Goal: Transaction & Acquisition: Purchase product/service

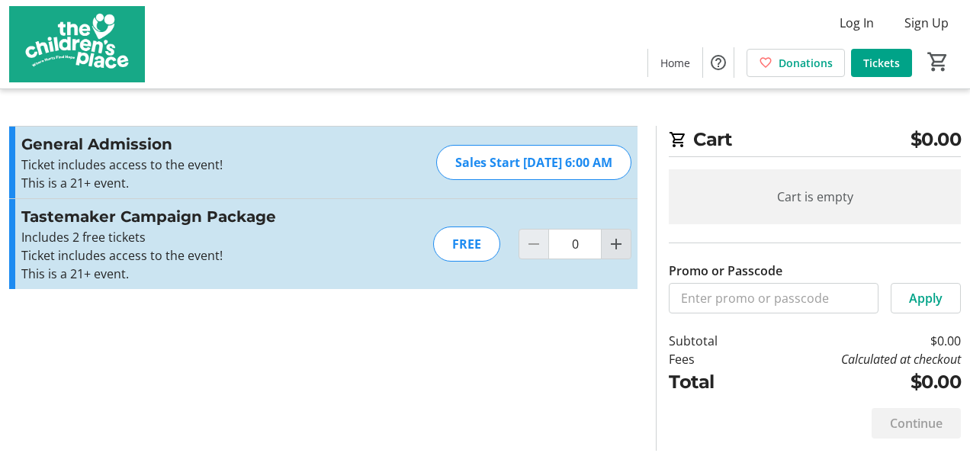
click at [616, 242] on mat-icon "Increment by one" at bounding box center [616, 244] width 18 height 18
click at [616, 242] on div at bounding box center [616, 244] width 31 height 31
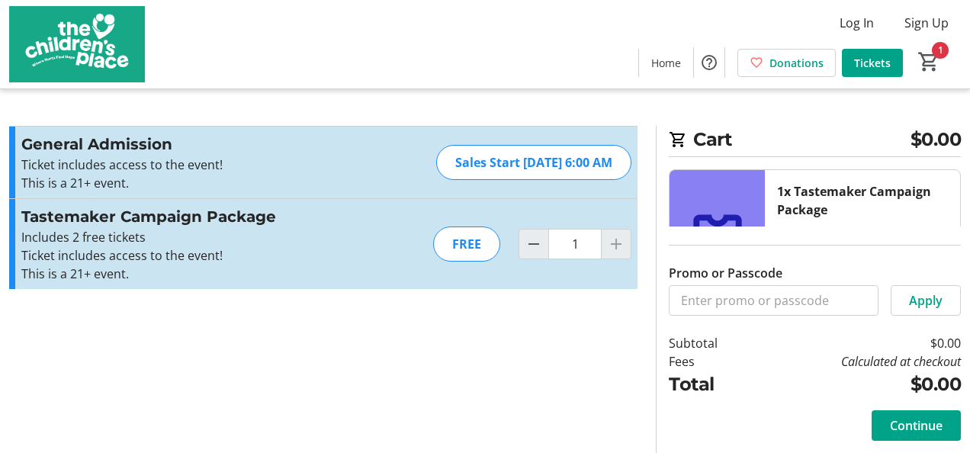
click at [620, 244] on div at bounding box center [616, 244] width 31 height 31
click at [474, 238] on div "FREE" at bounding box center [466, 244] width 67 height 35
click at [619, 249] on div at bounding box center [616, 244] width 31 height 31
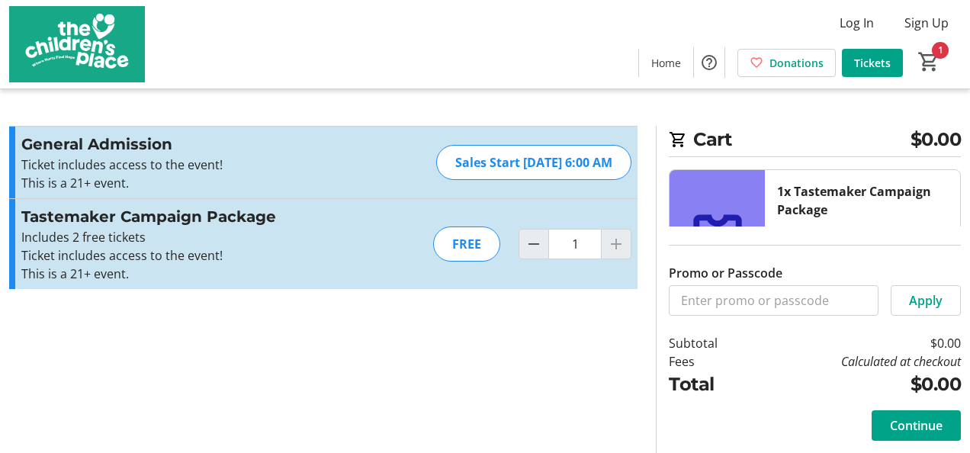
click at [619, 249] on div at bounding box center [616, 244] width 31 height 31
click at [537, 236] on mat-icon "Decrement by one" at bounding box center [534, 244] width 18 height 18
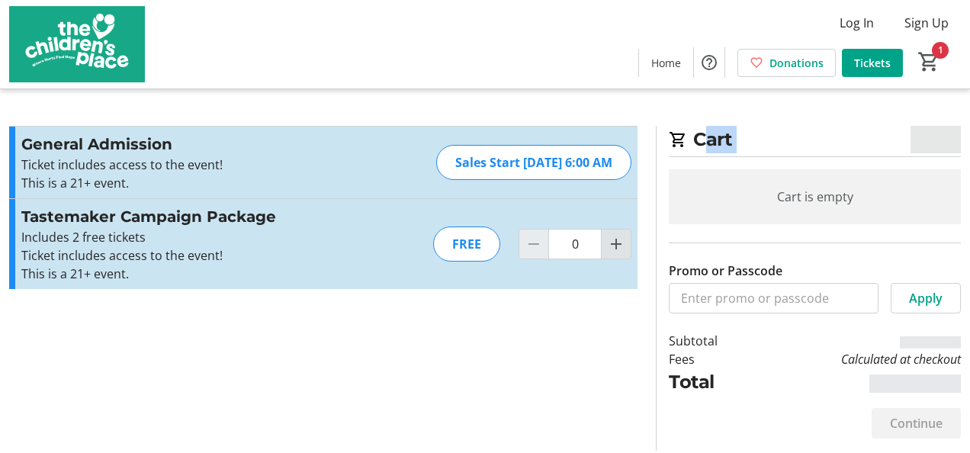
click at [608, 241] on mat-icon "Increment by one" at bounding box center [616, 244] width 18 height 18
type input "1"
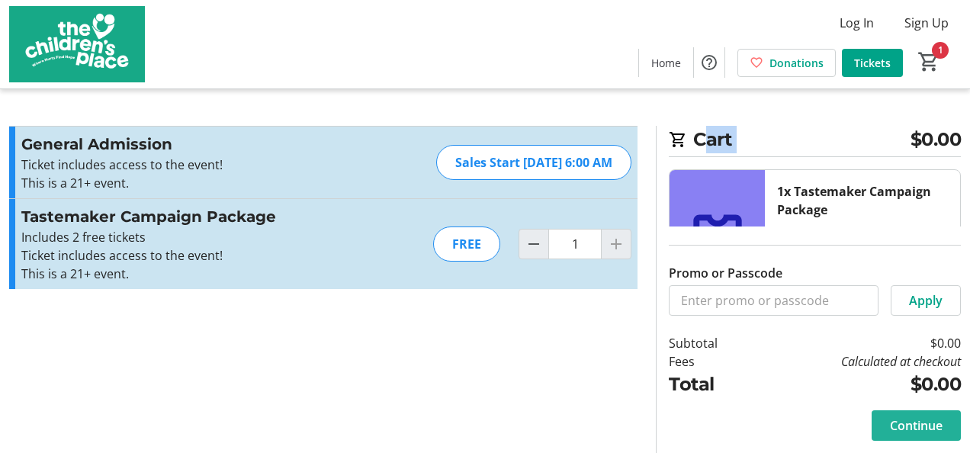
click at [914, 420] on span "Continue" at bounding box center [916, 425] width 53 height 18
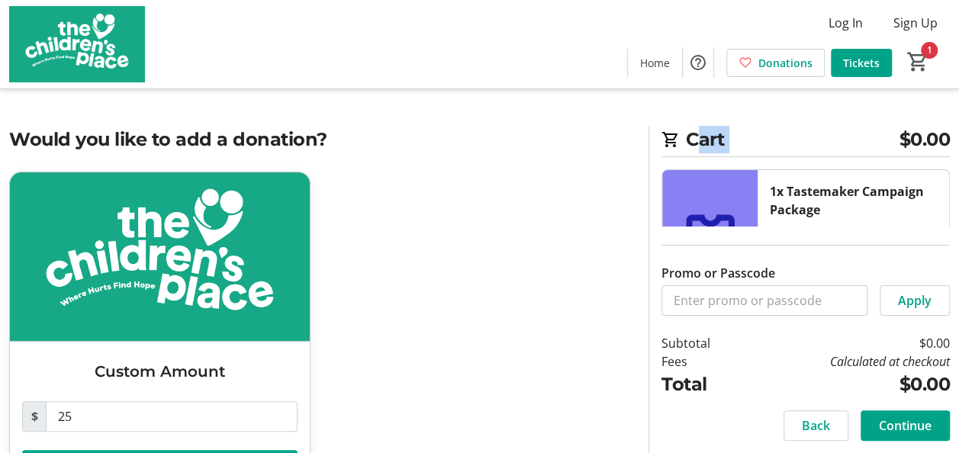
scroll to position [64, 0]
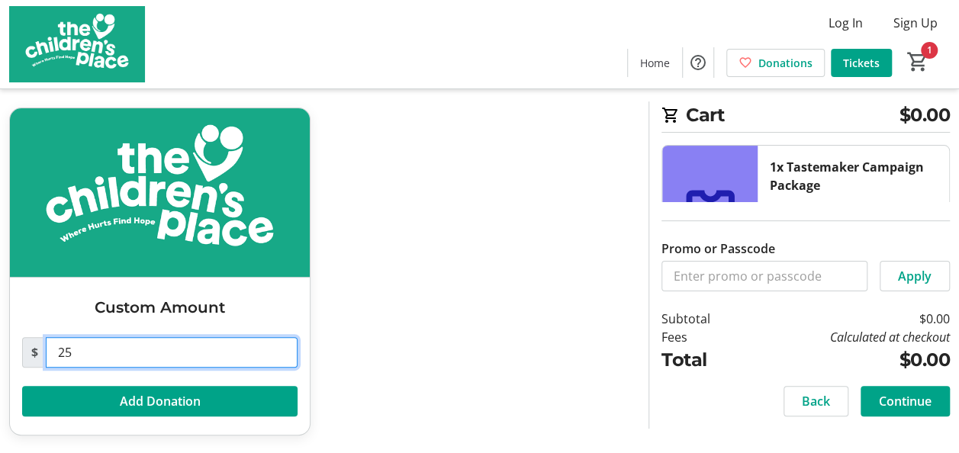
drag, startPoint x: 181, startPoint y: 355, endPoint x: 23, endPoint y: 333, distance: 159.5
click at [23, 333] on div "$ 25 Add Donation" at bounding box center [159, 368] width 275 height 98
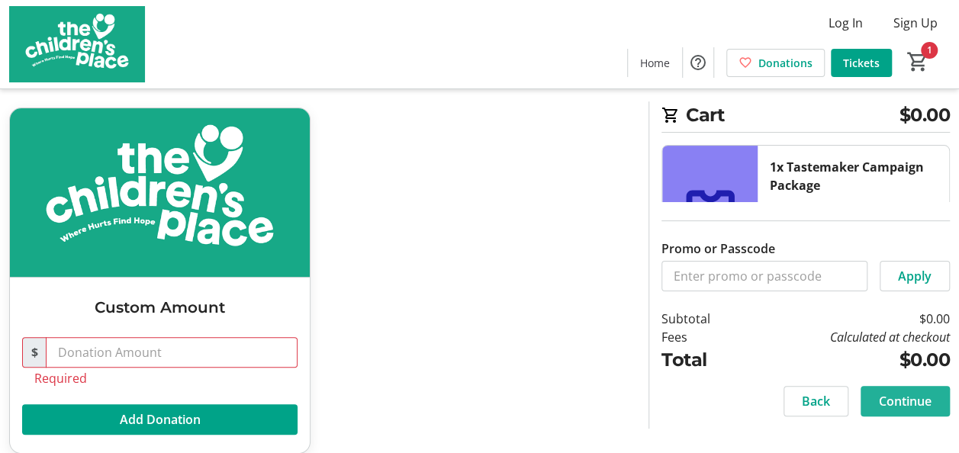
click at [894, 391] on span at bounding box center [904, 401] width 89 height 37
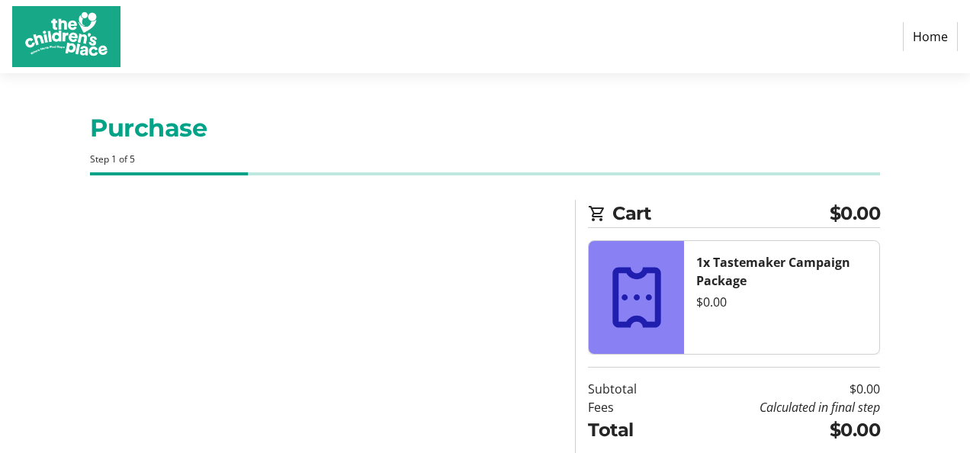
select select "US"
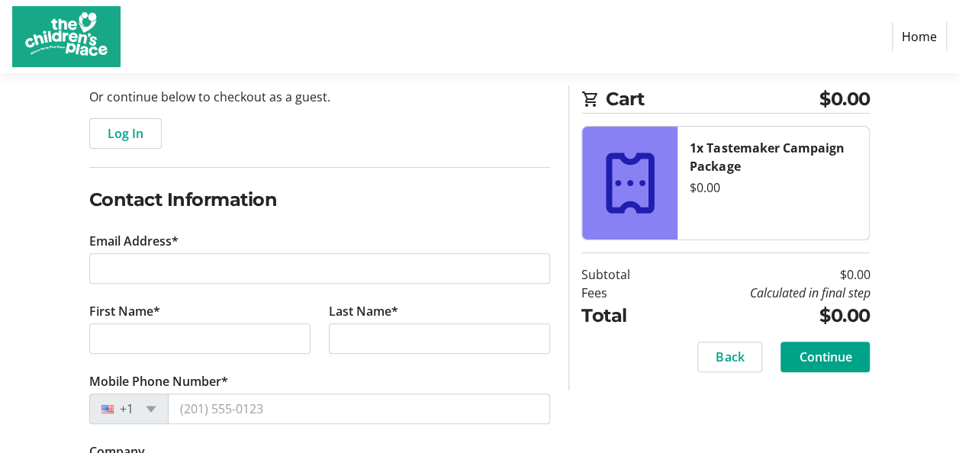
scroll to position [153, 0]
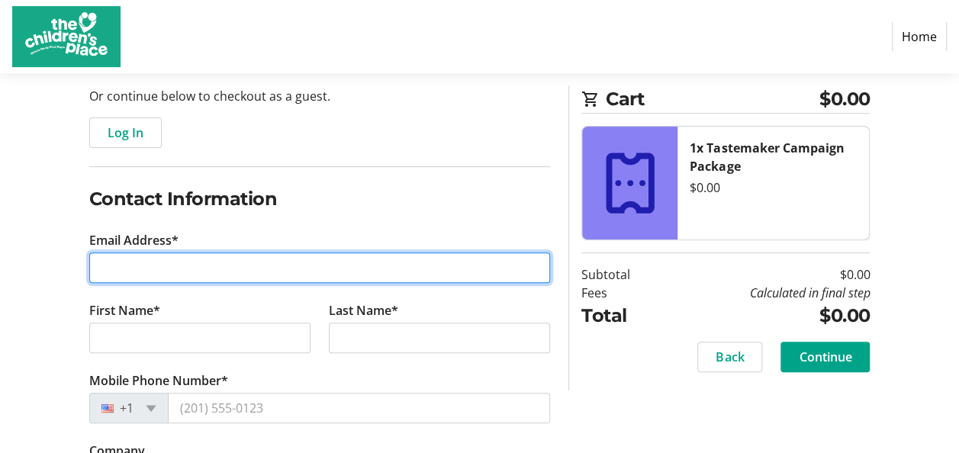
click at [397, 274] on input "Email Address*" at bounding box center [319, 267] width 461 height 31
type input "[EMAIL_ADDRESS][DOMAIN_NAME]"
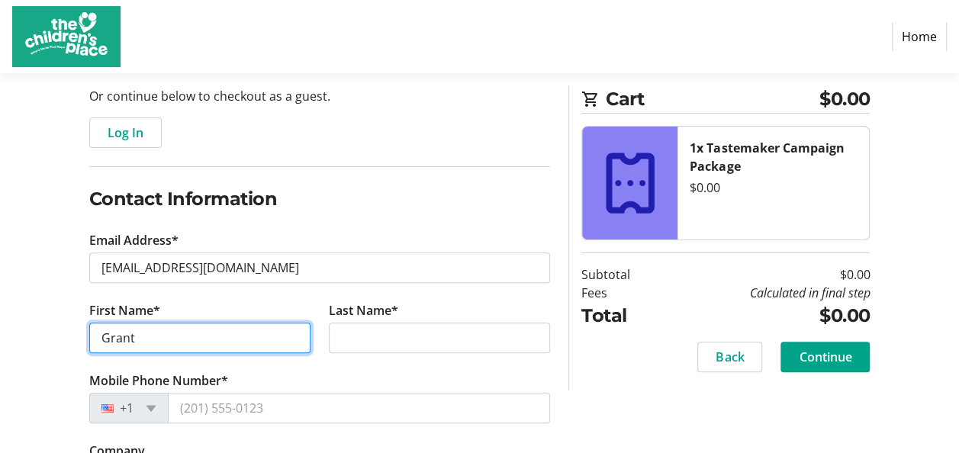
type input "Grant"
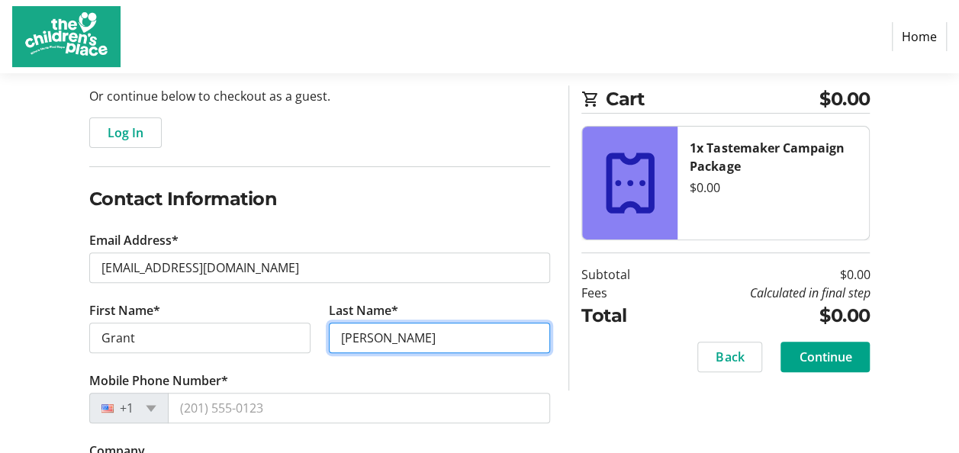
type input "[PERSON_NAME]"
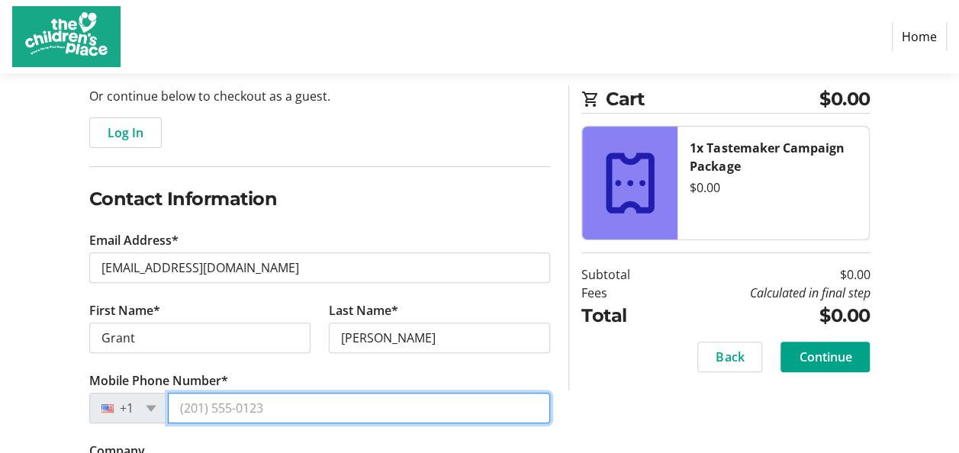
click at [284, 398] on input "Mobile Phone Number*" at bounding box center [359, 408] width 383 height 31
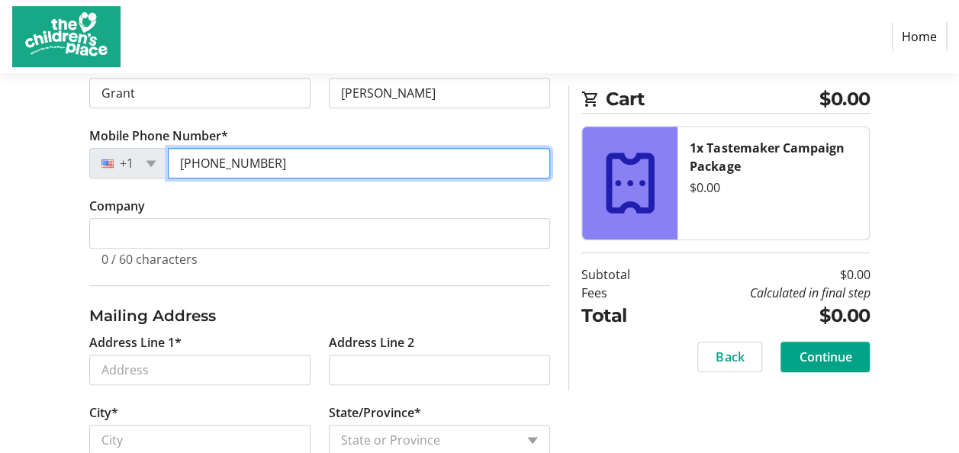
scroll to position [398, 0]
type input "[PHONE_NUMBER]"
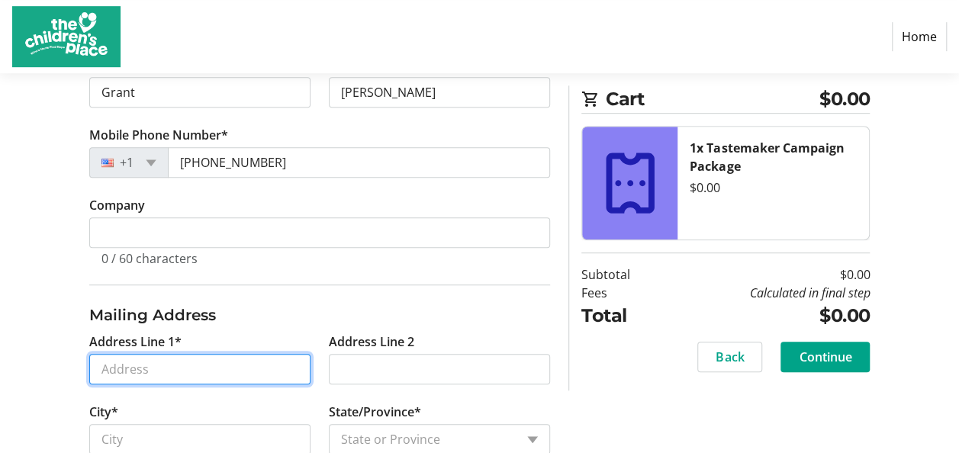
click at [262, 372] on input "Address Line 1*" at bounding box center [199, 369] width 221 height 31
type input "[STREET_ADDRESS]"
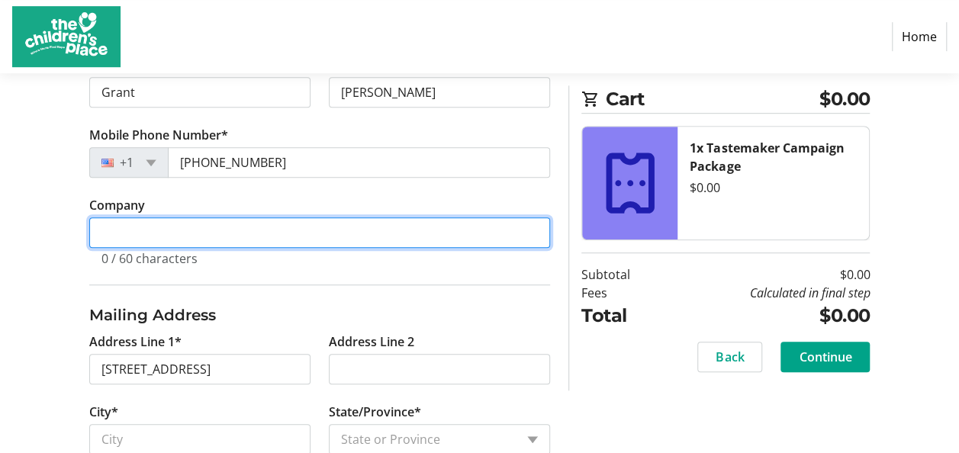
type input "Towerstone"
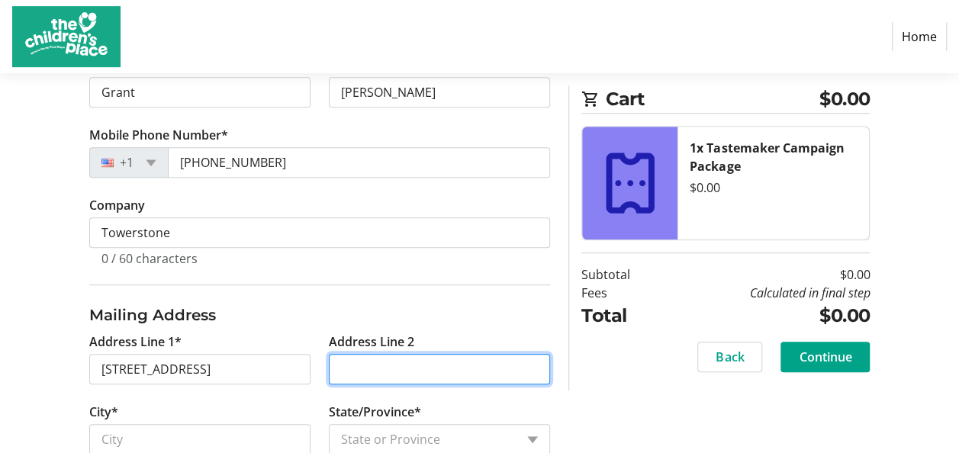
type input "613"
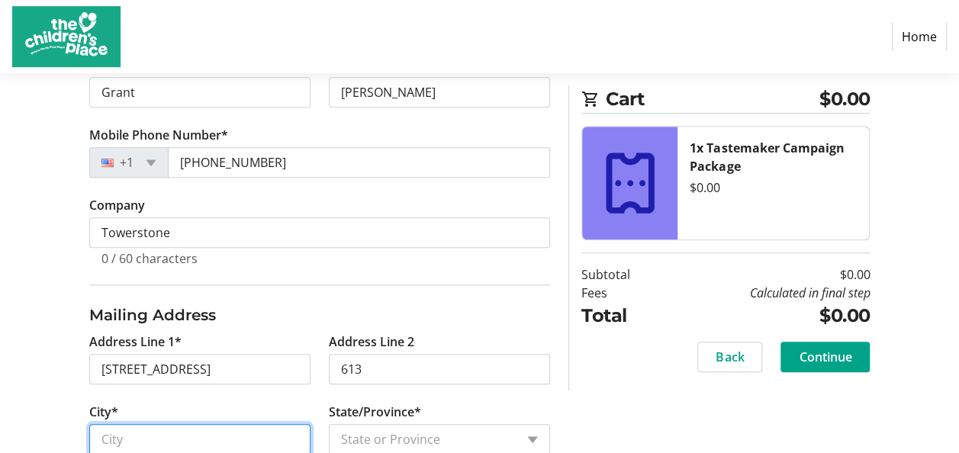
type input "[US_STATE][GEOGRAPHIC_DATA]- moving to [GEOGRAPHIC_DATA]"
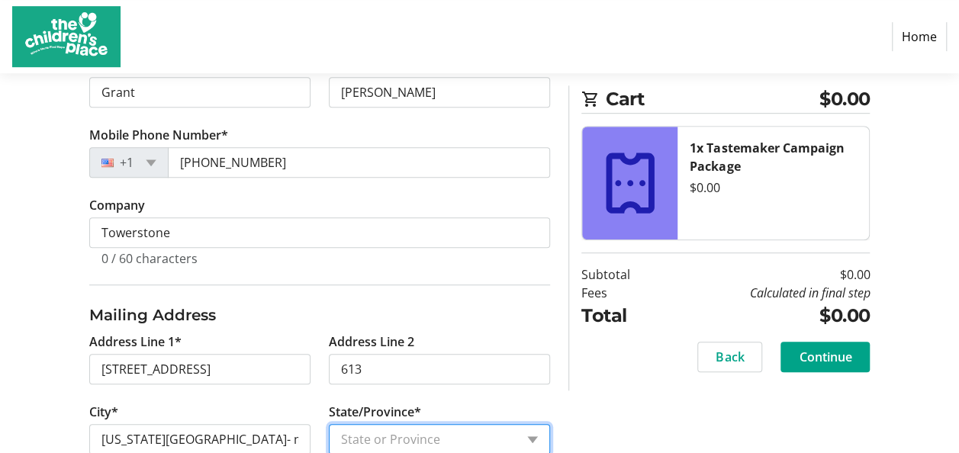
select select "MO"
type input "64112"
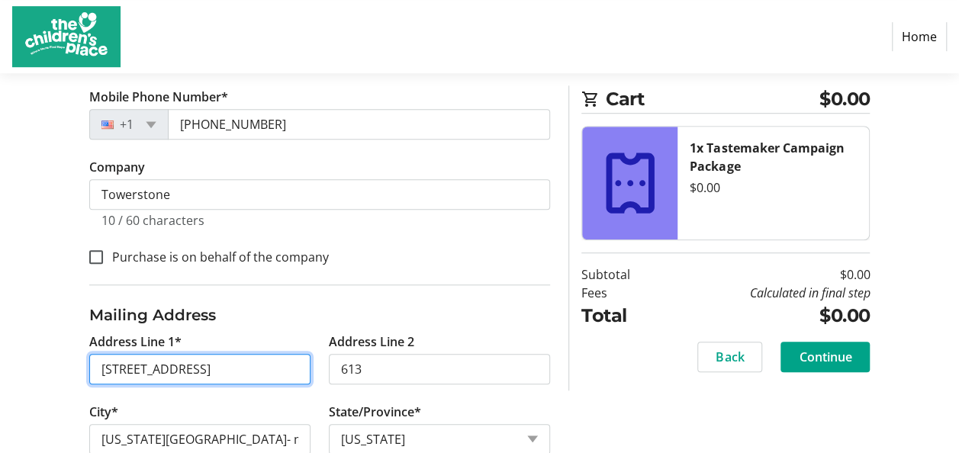
type input "[STREET_ADDRESS][PERSON_NAME]"
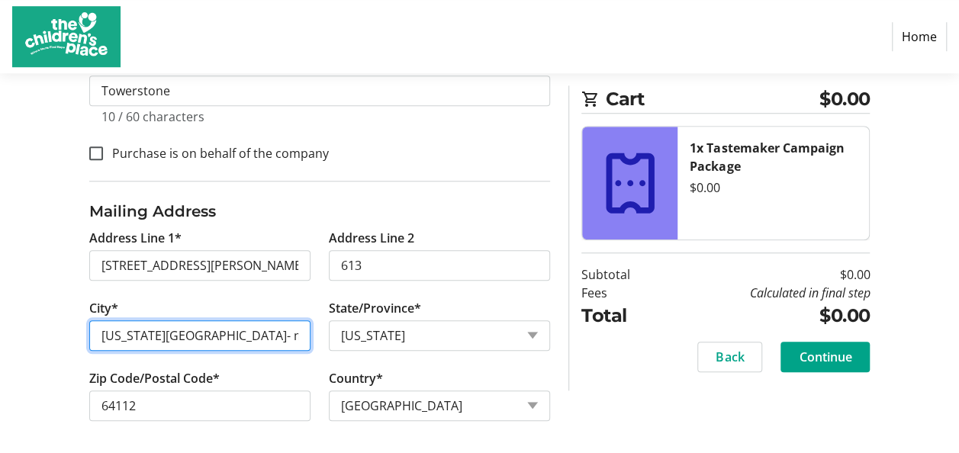
drag, startPoint x: 281, startPoint y: 338, endPoint x: 165, endPoint y: 334, distance: 116.8
click at [165, 334] on input "[US_STATE][GEOGRAPHIC_DATA]- moving to [GEOGRAPHIC_DATA]" at bounding box center [199, 335] width 221 height 31
type input "[US_STATE][GEOGRAPHIC_DATA]"
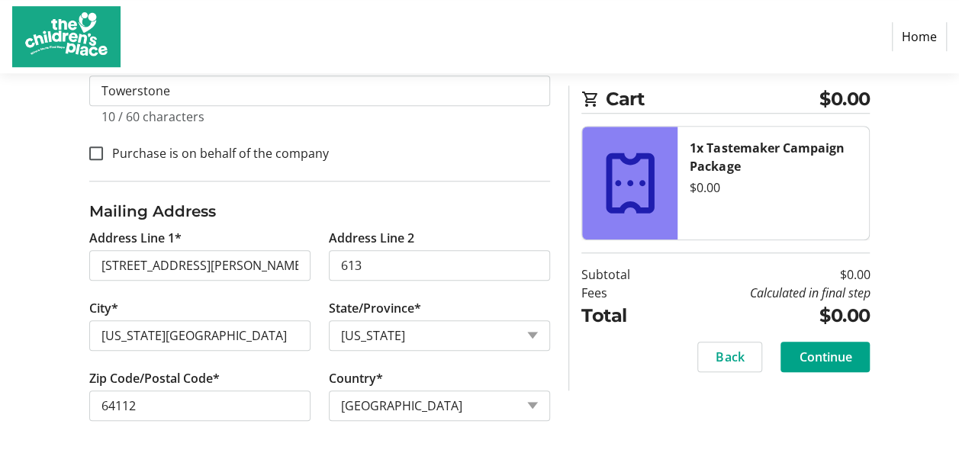
click at [38, 322] on div "Log In to Your Account (Optional) Or continue below to checkout as a guest. Log…" at bounding box center [479, 59] width 959 height 798
click at [818, 362] on span "Continue" at bounding box center [825, 357] width 53 height 18
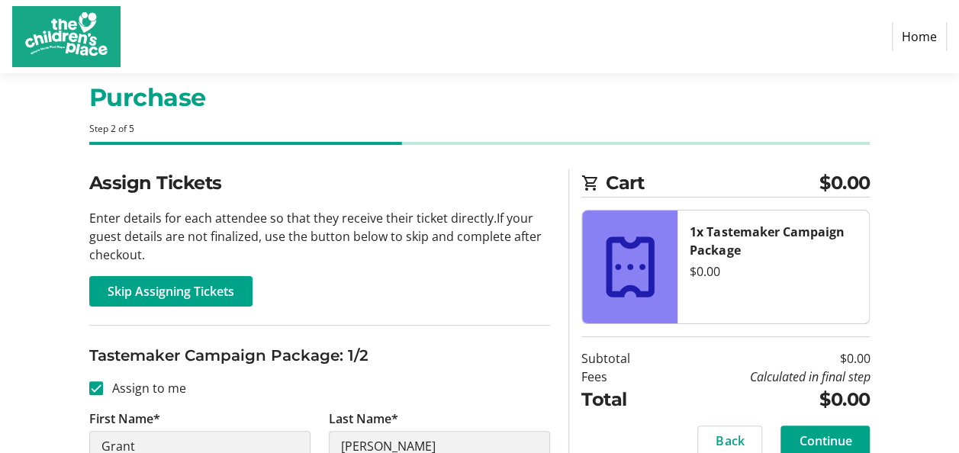
scroll to position [31, 0]
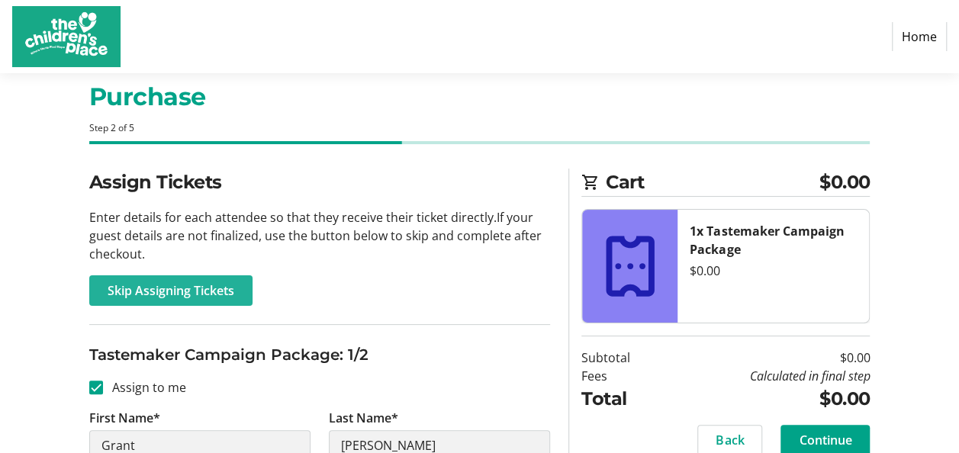
click at [233, 285] on span "Skip Assigning Tickets" at bounding box center [171, 290] width 127 height 18
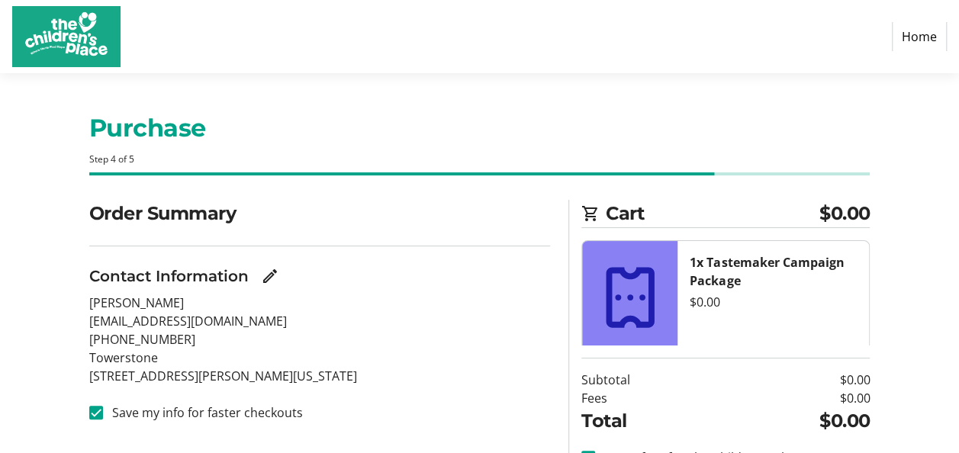
scroll to position [114, 0]
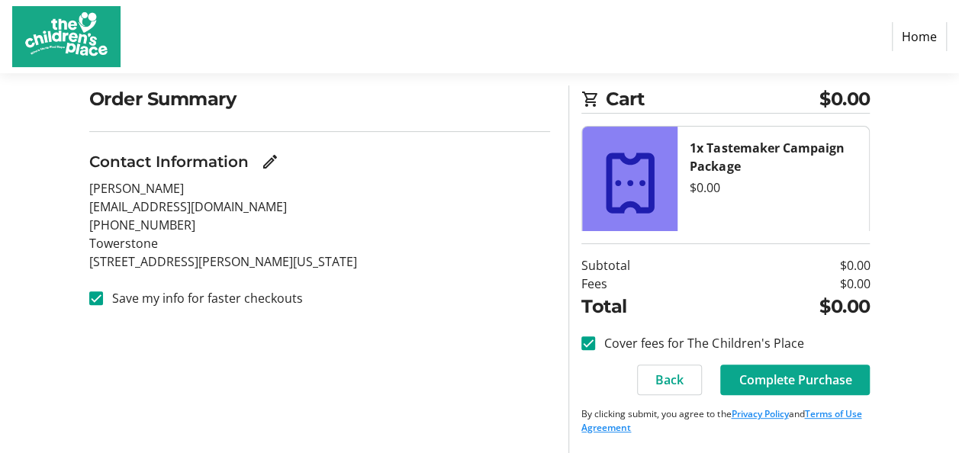
click at [827, 383] on span "Complete Purchase" at bounding box center [794, 380] width 113 height 18
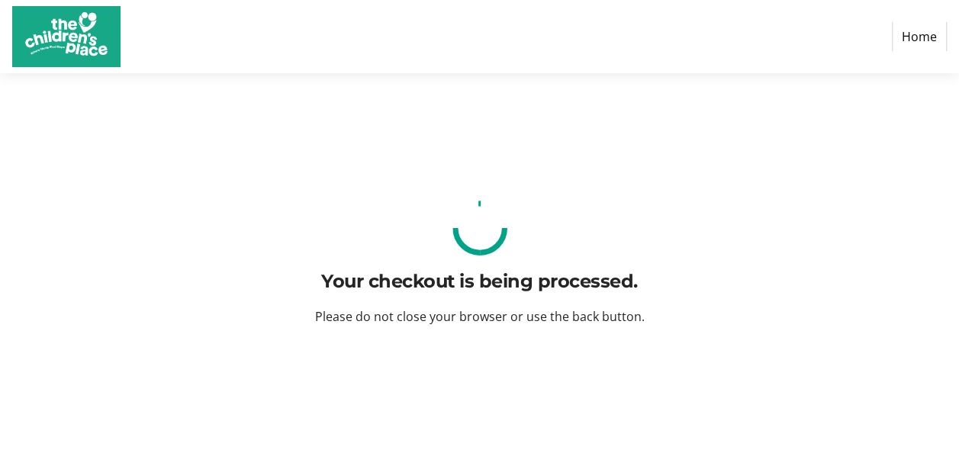
scroll to position [0, 0]
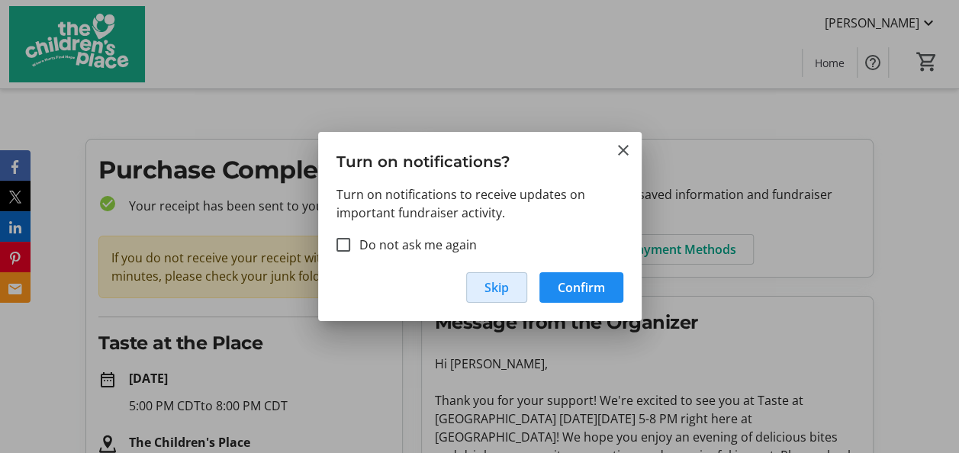
click at [505, 284] on span "Skip" at bounding box center [496, 287] width 24 height 18
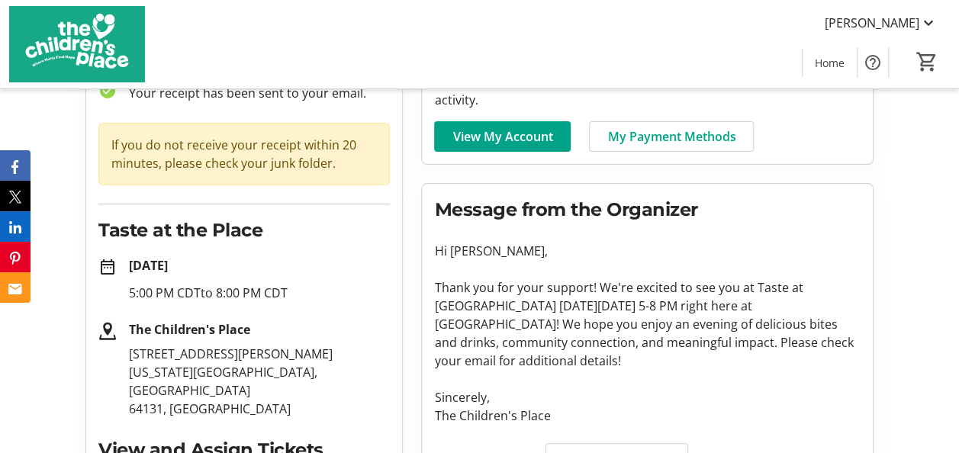
scroll to position [109, 0]
